Goal: Navigation & Orientation: Find specific page/section

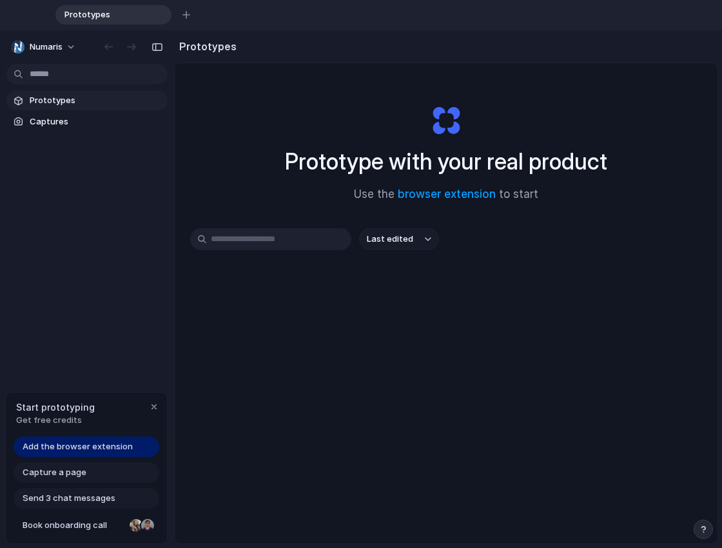
click at [275, 252] on div "Last edited" at bounding box center [446, 284] width 512 height 113
click at [82, 126] on span "Captures" at bounding box center [96, 121] width 133 height 13
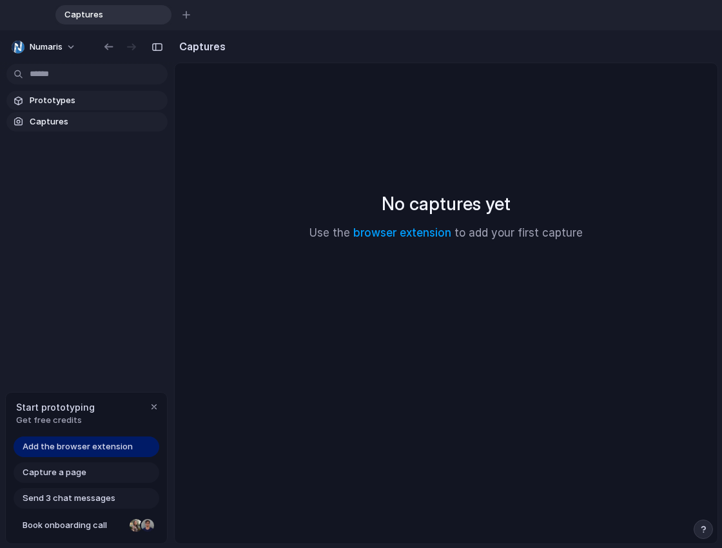
click at [86, 102] on span "Prototypes" at bounding box center [96, 100] width 133 height 13
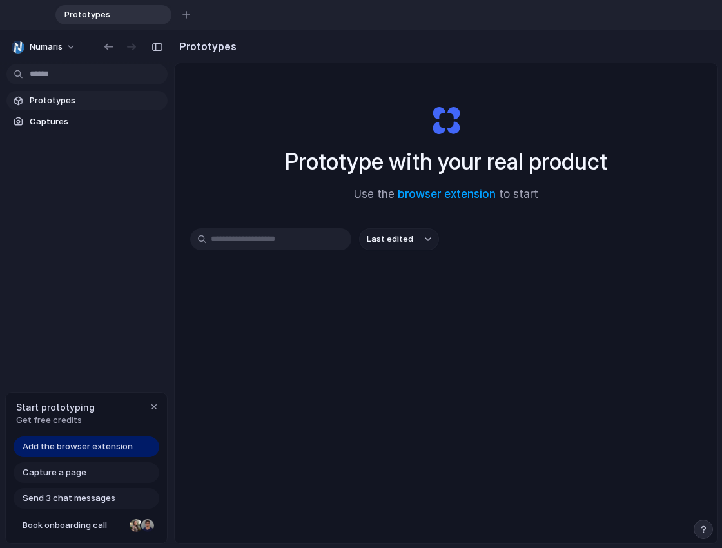
click at [309, 250] on input "text" at bounding box center [270, 239] width 161 height 22
click at [63, 48] on button "Numaris" at bounding box center [44, 47] width 76 height 21
click at [285, 107] on div "Settings Invite members Change theme Sign out" at bounding box center [361, 274] width 722 height 548
click at [121, 102] on span "Prototypes" at bounding box center [96, 100] width 133 height 13
click at [122, 413] on div "Start prototyping Get free credits" at bounding box center [86, 413] width 161 height 42
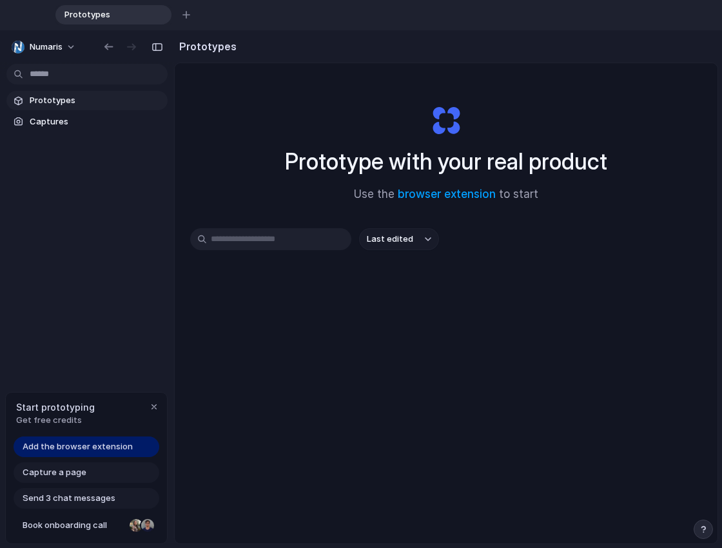
click at [128, 411] on div "Start prototyping Get free credits" at bounding box center [86, 413] width 161 height 42
click at [150, 401] on div "button" at bounding box center [154, 406] width 10 height 10
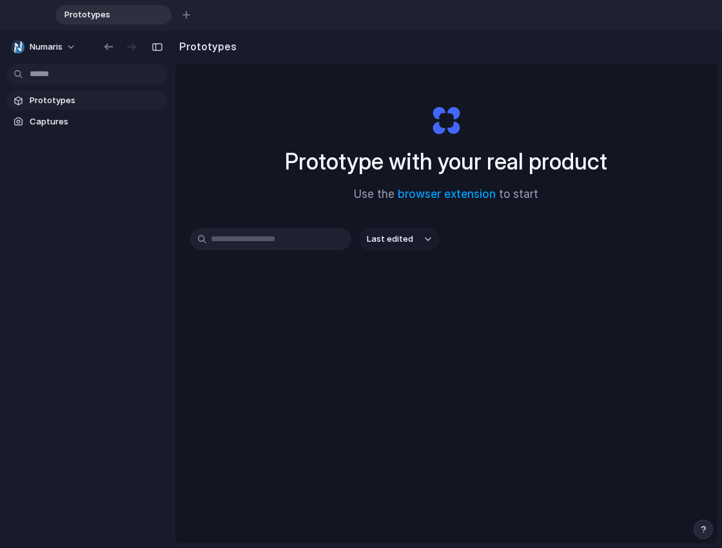
click at [51, 99] on span "Prototypes" at bounding box center [96, 100] width 133 height 13
click at [297, 226] on div "Prototype with your real product Use the browser extension to start Last edited" at bounding box center [446, 352] width 543 height 579
click at [297, 240] on input "text" at bounding box center [270, 239] width 161 height 22
click at [182, 14] on div "button" at bounding box center [186, 15] width 8 height 8
click at [280, 19] on button "button" at bounding box center [279, 14] width 13 height 13
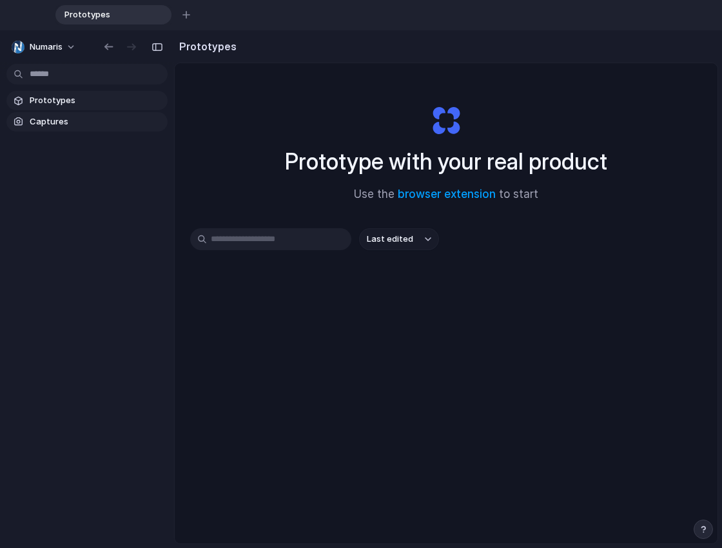
click at [84, 116] on span "Captures" at bounding box center [96, 121] width 133 height 13
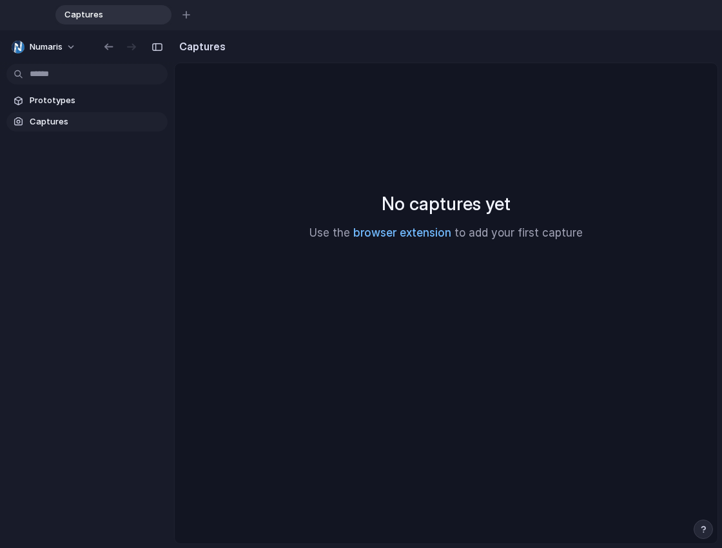
click at [425, 228] on link "browser extension" at bounding box center [402, 232] width 98 height 13
click at [412, 238] on link "browser extension" at bounding box center [402, 232] width 98 height 13
